Goal: Check status: Check status

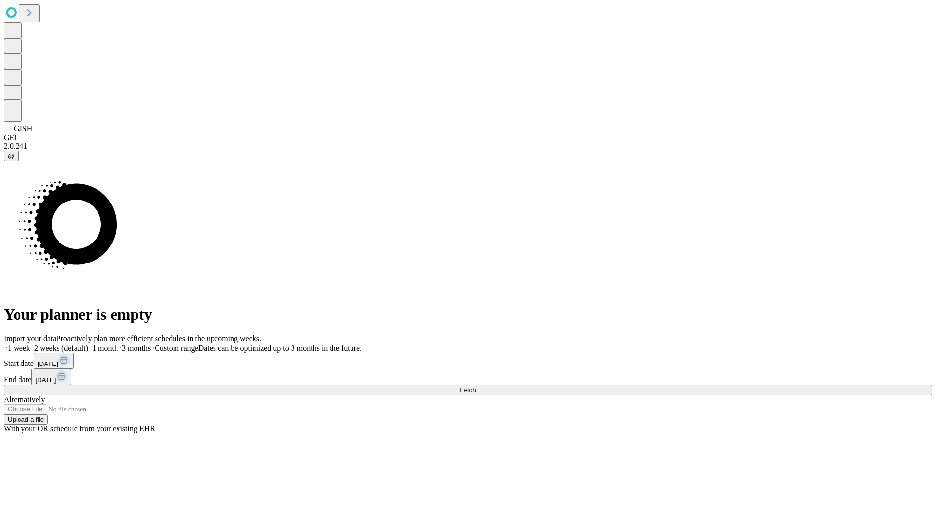
click at [476, 386] on span "Fetch" at bounding box center [468, 389] width 16 height 7
